Goal: Transaction & Acquisition: Purchase product/service

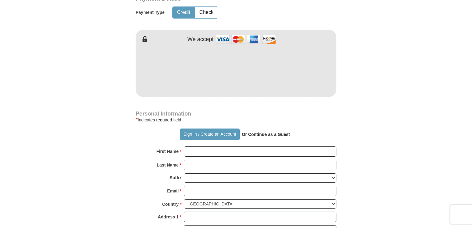
scroll to position [371, 0]
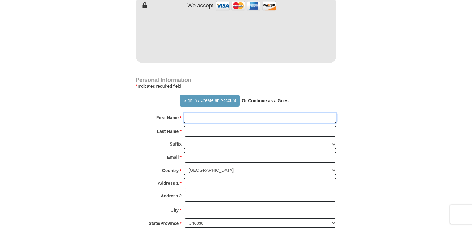
click at [206, 113] on input "First Name *" at bounding box center [260, 118] width 153 height 11
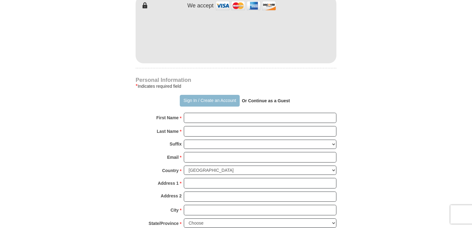
click at [188, 95] on button "Sign In / Create an Account" at bounding box center [210, 101] width 60 height 12
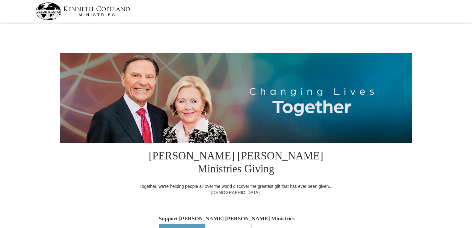
select select "[GEOGRAPHIC_DATA]"
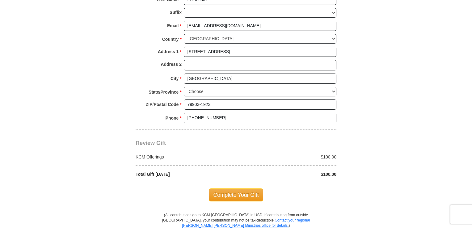
scroll to position [494, 0]
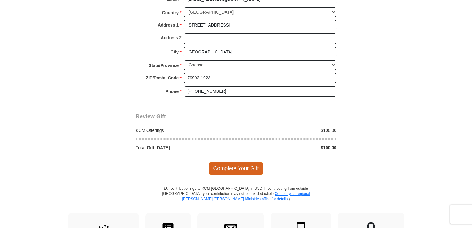
click at [247, 162] on span "Complete Your Gift" at bounding box center [236, 168] width 55 height 13
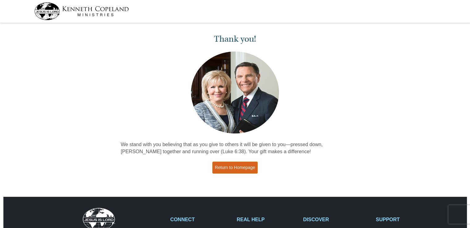
click at [240, 165] on link "Return to Homepage" at bounding box center [235, 168] width 46 height 12
